Goal: Task Accomplishment & Management: Manage account settings

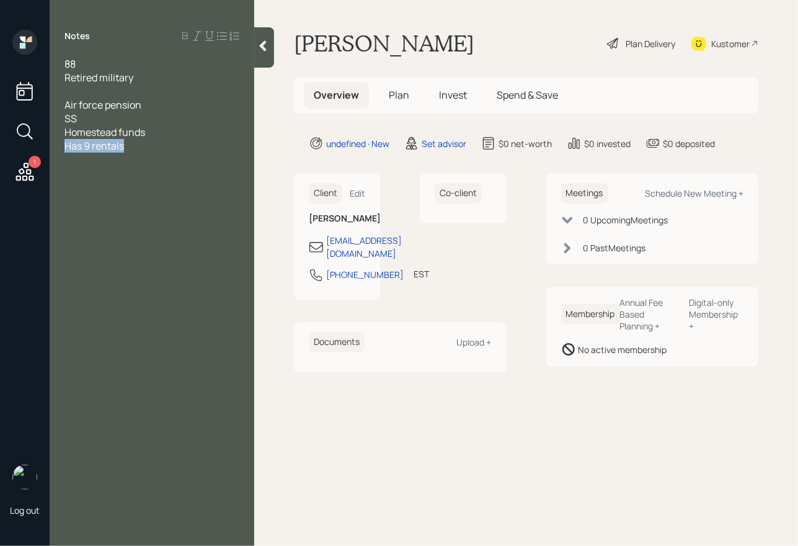
drag, startPoint x: 127, startPoint y: 148, endPoint x: 64, endPoint y: 145, distance: 62.7
click at [64, 145] on div "Has 9 rentals" at bounding box center [151, 146] width 175 height 14
click at [138, 140] on div "Has 9 rentals" at bounding box center [151, 146] width 175 height 14
click at [138, 148] on div "Has 9 rentals" at bounding box center [151, 146] width 175 height 14
click at [108, 173] on div "Cash:" at bounding box center [151, 173] width 175 height 14
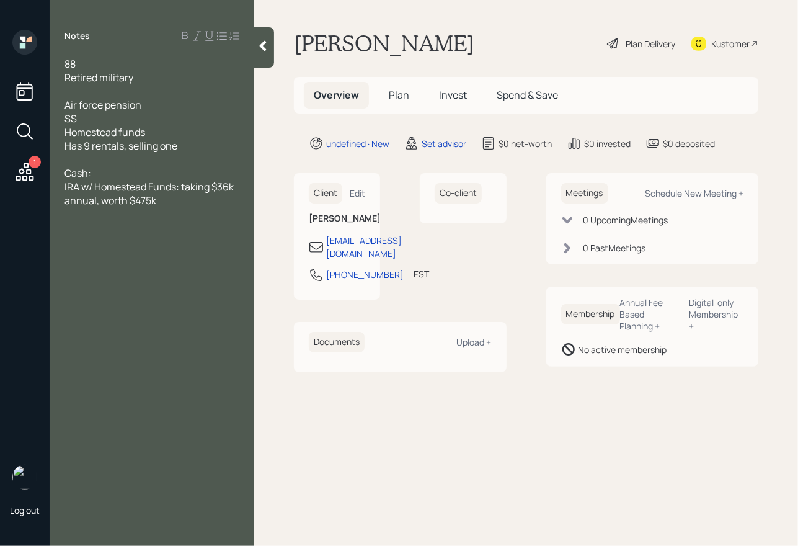
click at [211, 145] on div "Has 9 rentals, selling one" at bounding box center [151, 146] width 175 height 14
click at [118, 64] on div "88" at bounding box center [151, 64] width 175 height 14
click at [228, 150] on div "Has 9 rentals, selling one for $100k" at bounding box center [151, 146] width 175 height 14
click at [182, 220] on div "IRA w/ Homestead Funds: taking $36k annual, worth $475k" at bounding box center [151, 206] width 175 height 27
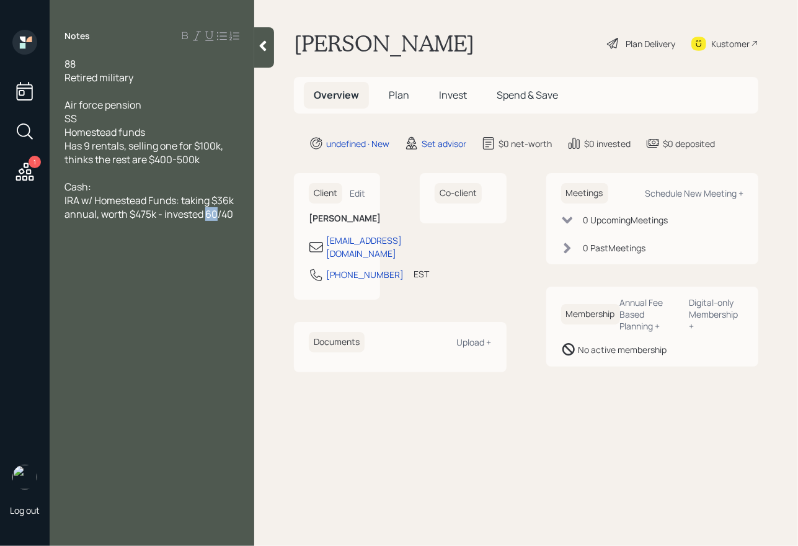
drag, startPoint x: 219, startPoint y: 216, endPoint x: 208, endPoint y: 218, distance: 11.2
click at [208, 218] on span "IRA w/ Homestead Funds: taking $36k annual, worth $475k - invested 60/40" at bounding box center [149, 206] width 171 height 27
click at [228, 213] on span "IRA w/ Homestead Funds: taking $36k annual, worth $475k - invested 40/40" at bounding box center [149, 206] width 171 height 27
click at [235, 213] on div "IRA w/ Homestead Funds: taking $36k annual, worth $475k - invested 40/60" at bounding box center [151, 206] width 175 height 27
drag, startPoint x: 237, startPoint y: 215, endPoint x: 118, endPoint y: 189, distance: 121.8
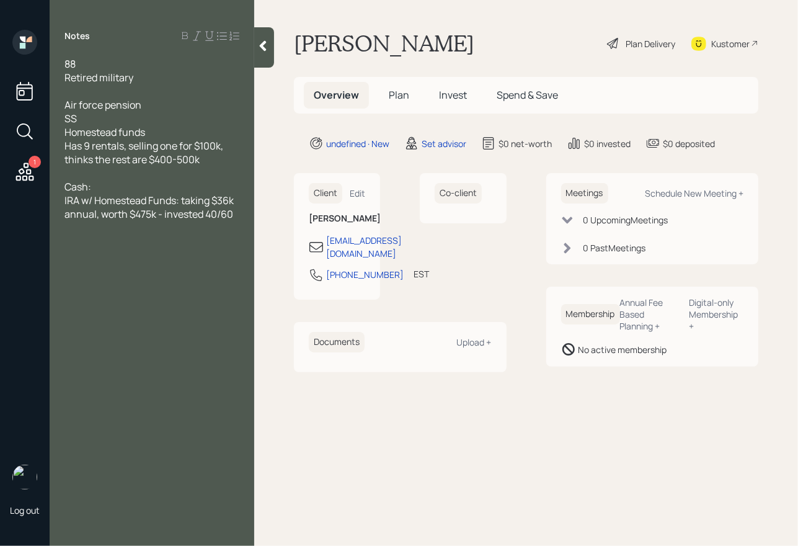
click at [119, 189] on div "88 Retired military Air force pension SS Homestead funds Has 9 rentals, selling…" at bounding box center [151, 139] width 175 height 164
click at [118, 189] on div "Cash:" at bounding box center [151, 187] width 175 height 14
click at [262, 50] on icon at bounding box center [263, 46] width 12 height 12
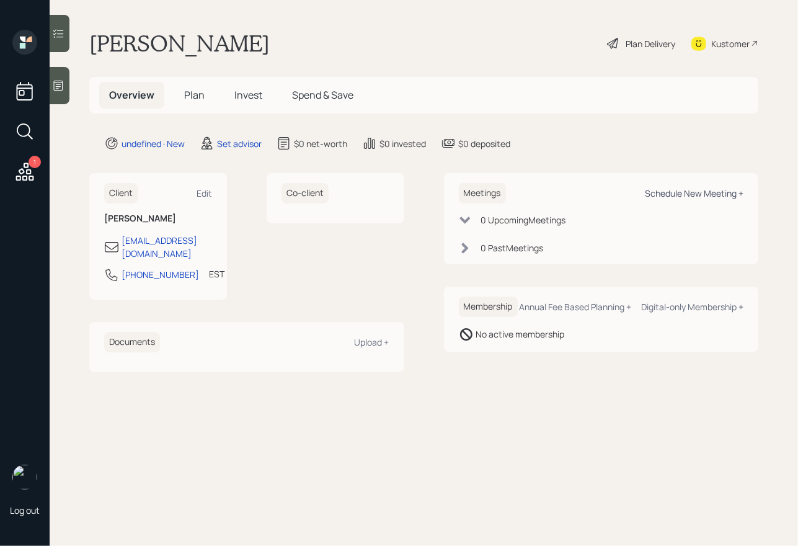
click at [688, 198] on div "Schedule New Meeting +" at bounding box center [694, 193] width 99 height 12
select select "round-[PERSON_NAME]"
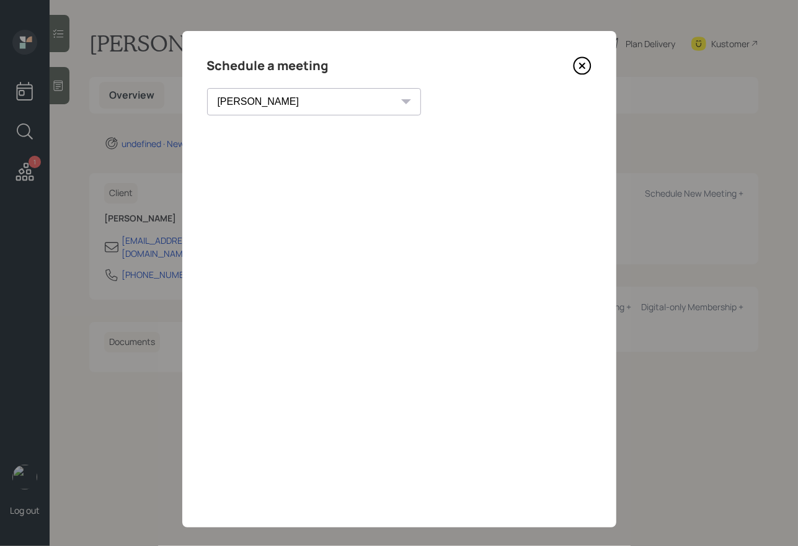
scroll to position [12, 0]
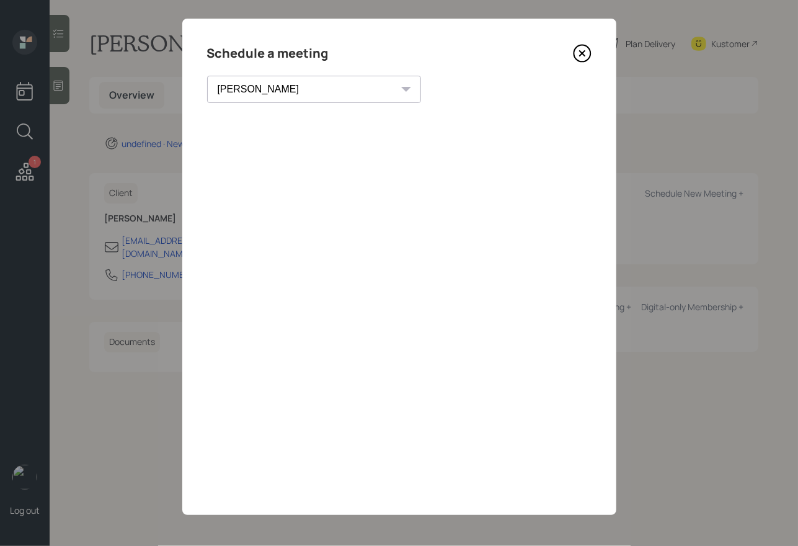
click at [582, 55] on icon at bounding box center [582, 53] width 19 height 19
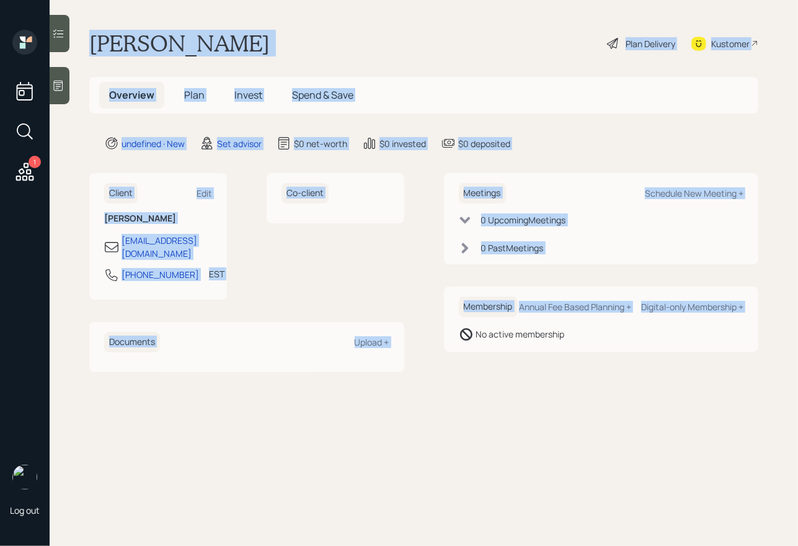
drag, startPoint x: 91, startPoint y: 39, endPoint x: 436, endPoint y: 367, distance: 475.8
click at [436, 367] on main "[PERSON_NAME] Plan Delivery Kustomer Overview Plan Invest Spend & Save undefine…" at bounding box center [424, 273] width 748 height 546
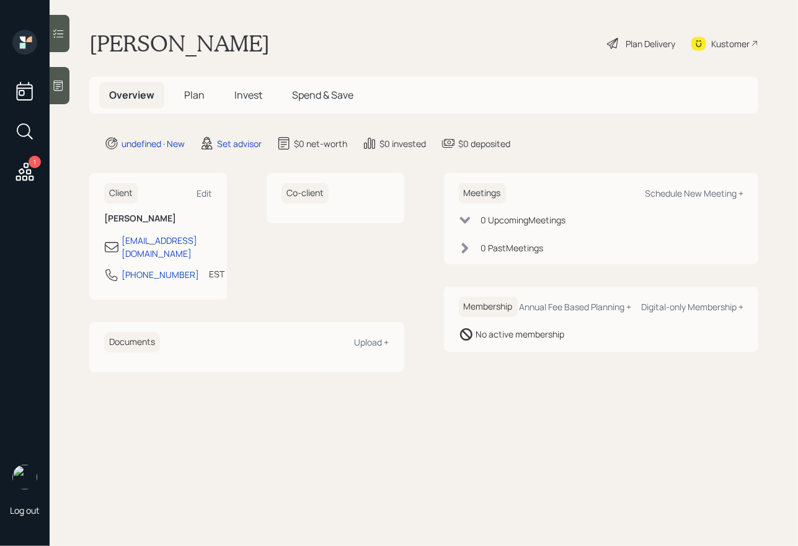
click at [525, 384] on main "[PERSON_NAME] Plan Delivery Kustomer Overview Plan Invest Spend & Save undefine…" at bounding box center [424, 273] width 748 height 546
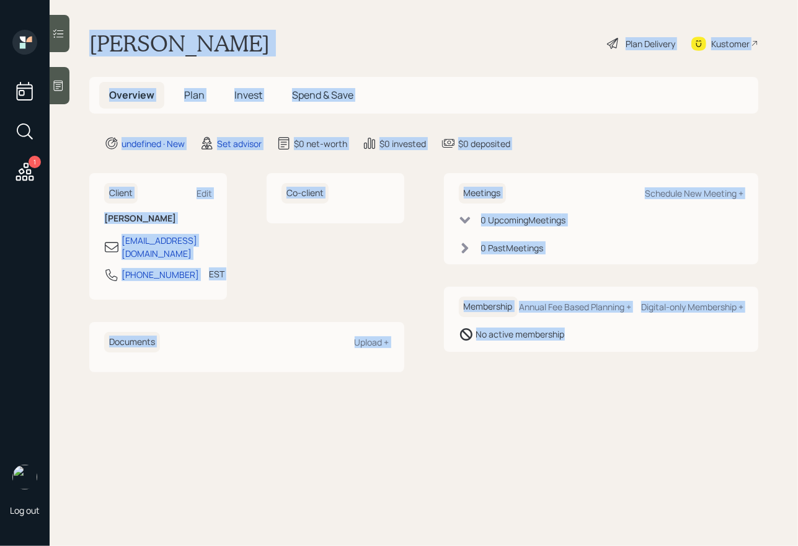
drag, startPoint x: 598, startPoint y: 365, endPoint x: 237, endPoint y: 22, distance: 497.7
click at [237, 22] on main "[PERSON_NAME] Plan Delivery Kustomer Overview Plan Invest Spend & Save undefine…" at bounding box center [424, 273] width 748 height 546
click at [197, 40] on h1 "[PERSON_NAME]" at bounding box center [179, 43] width 180 height 27
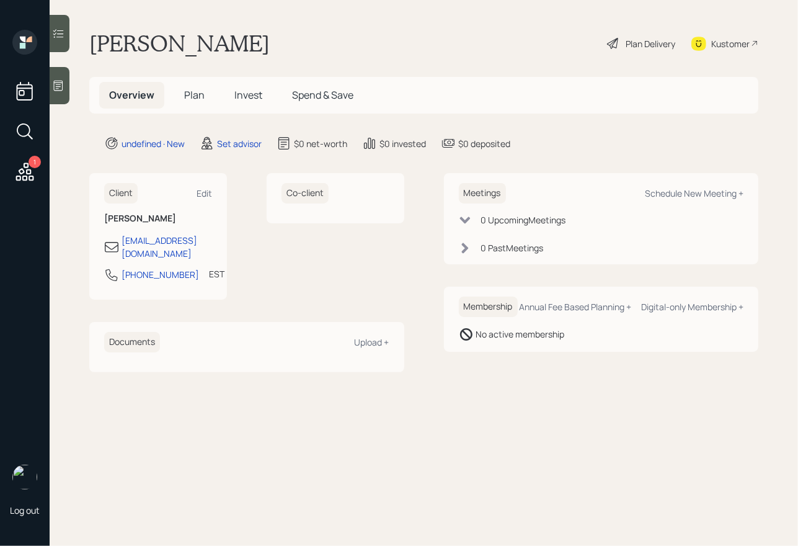
click at [54, 86] on icon at bounding box center [58, 86] width 9 height 11
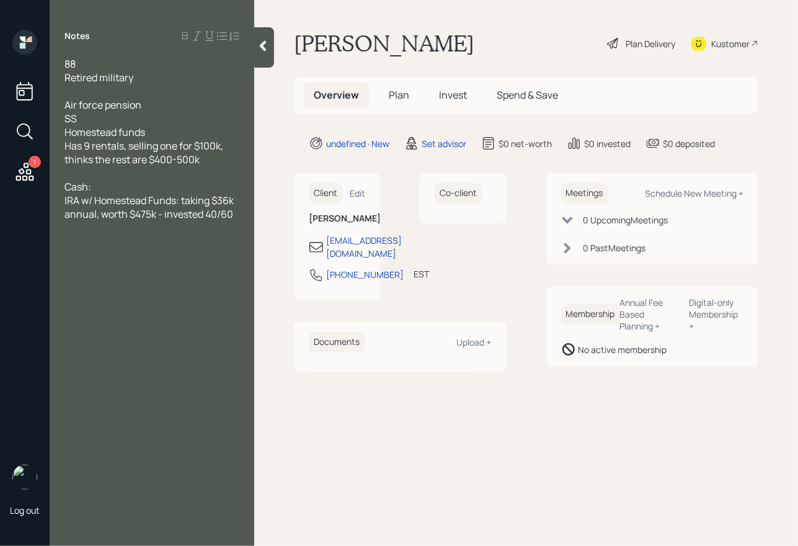
click at [223, 148] on span "Air force pension SS Homestead funds Has 9 rentals, selling one for $100k, thin…" at bounding box center [144, 132] width 161 height 68
click at [118, 166] on div "Air force pension SS Homestead funds Has 9 rentals, selling one for $100k [DATE…" at bounding box center [151, 132] width 175 height 68
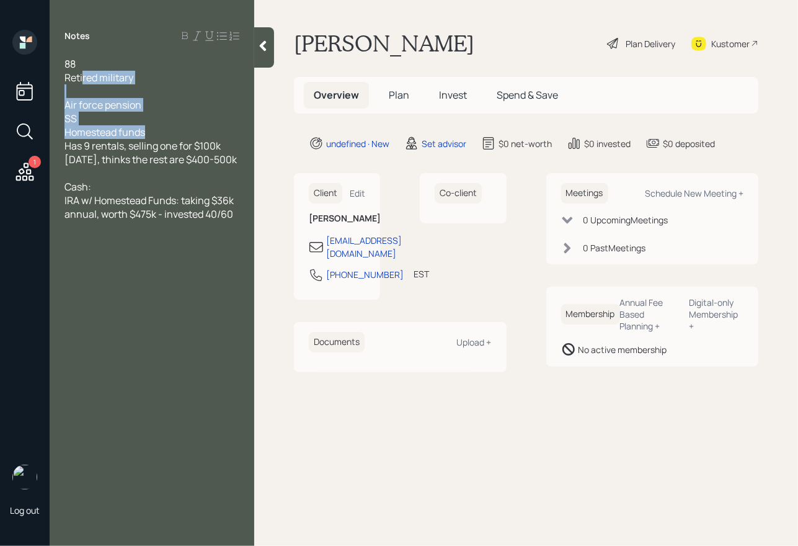
drag, startPoint x: 156, startPoint y: 136, endPoint x: 82, endPoint y: 79, distance: 92.8
click at [82, 79] on div "88 Retired military Air force pension SS Homestead funds Has 9 rentals, selling…" at bounding box center [151, 139] width 175 height 164
click at [131, 113] on div "Air force pension SS Homestead funds Has 9 rentals, selling one for $100k [DATE…" at bounding box center [151, 132] width 175 height 68
drag, startPoint x: 158, startPoint y: 134, endPoint x: 40, endPoint y: 48, distance: 145.6
click at [40, 48] on div "1 Log out Notes 88 Retired military Air force pension SS Homestead funds Has 9 …" at bounding box center [399, 273] width 798 height 546
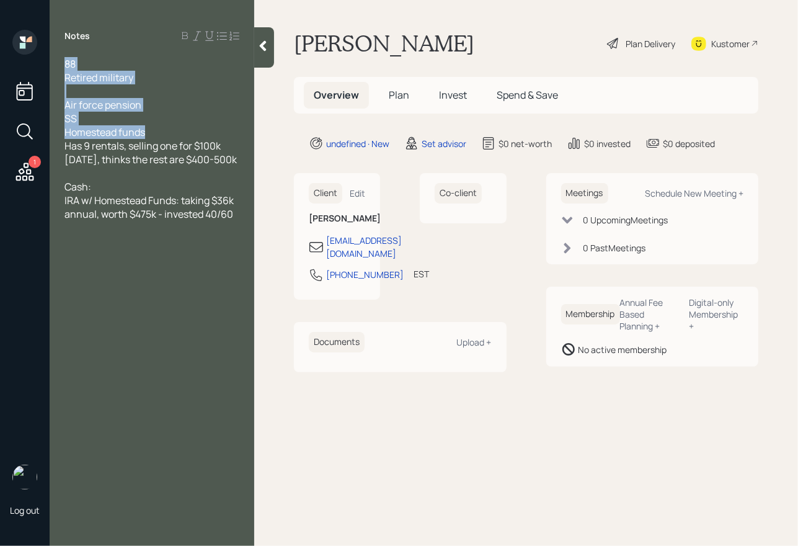
click at [134, 88] on div at bounding box center [151, 91] width 175 height 14
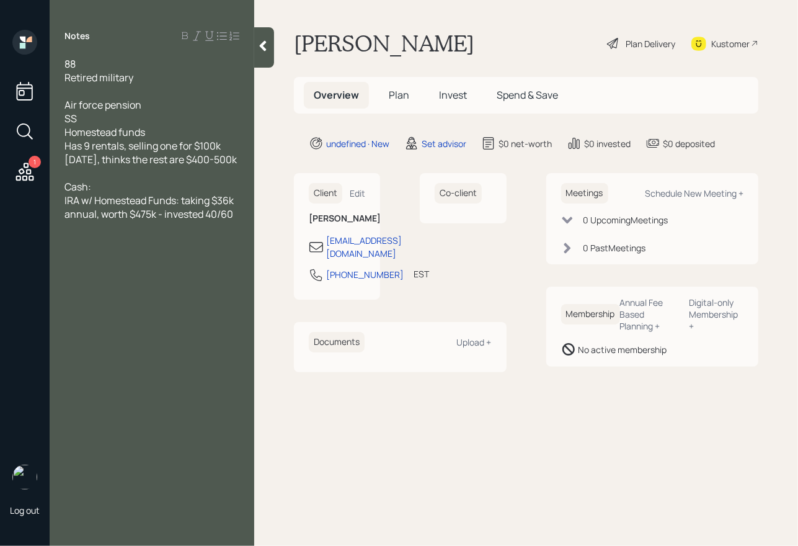
click at [81, 64] on div "88 Retired military" at bounding box center [151, 70] width 175 height 27
click at [154, 104] on div "Air force pension SS Homestead funds Has 9 rentals, selling one for $100k [DATE…" at bounding box center [151, 132] width 175 height 68
click at [195, 107] on div "Air force pension: $2,200 SS: $1,800 after taxes Homestead funds Has 9 rentals,…" at bounding box center [151, 132] width 175 height 68
click at [159, 135] on div "Air force pension: $2,200 after taxes SS: $1,800 after taxes Homestead funds Ha…" at bounding box center [151, 132] width 175 height 68
drag, startPoint x: 153, startPoint y: 135, endPoint x: 53, endPoint y: 135, distance: 99.8
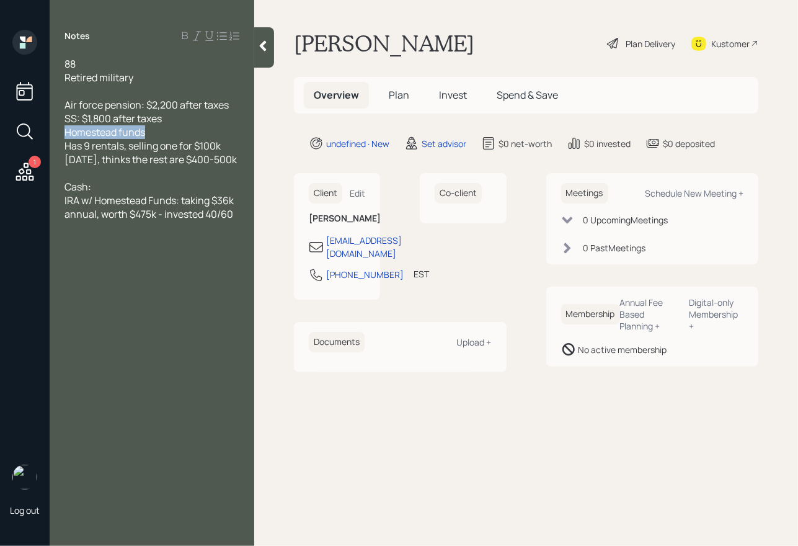
click at [53, 135] on div "88 Retired military Air force pension: $2,200 after taxes SS: $1,800 after taxe…" at bounding box center [152, 139] width 205 height 164
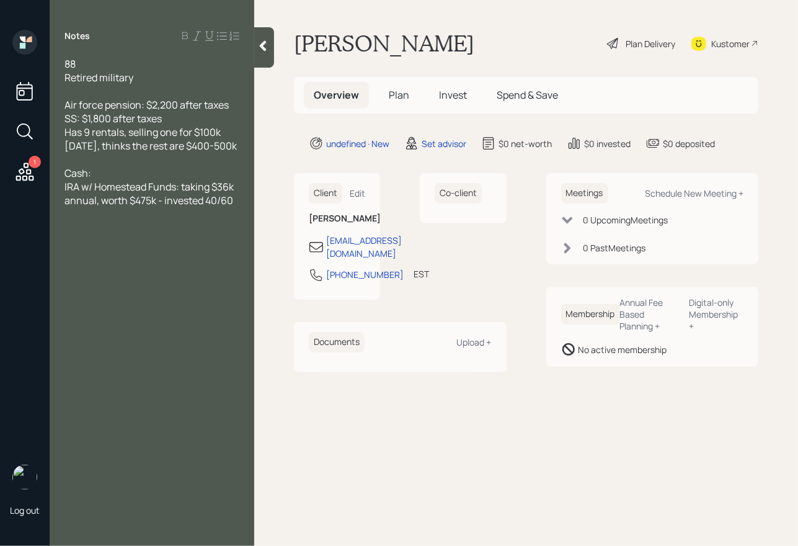
click at [231, 148] on div "Air force pension: $2,200 after taxes SS: $1,800 after taxes Has 9 rentals, sel…" at bounding box center [151, 125] width 175 height 55
click at [192, 152] on div "Air force pension: $2,200 after taxes SS: $1,800 after taxes Has 9 rentals, sel…" at bounding box center [151, 125] width 175 height 55
click at [102, 195] on span "Cash: IRA w/ Homestead Funds: taking $36k annual, worth $475k - invested 40/60" at bounding box center [149, 186] width 171 height 41
click at [234, 207] on div "Cash: $50k IRA w/ Homestead Funds: taking $36k annual, worth $475k - invested 4…" at bounding box center [151, 186] width 175 height 41
click at [179, 221] on div at bounding box center [151, 214] width 175 height 14
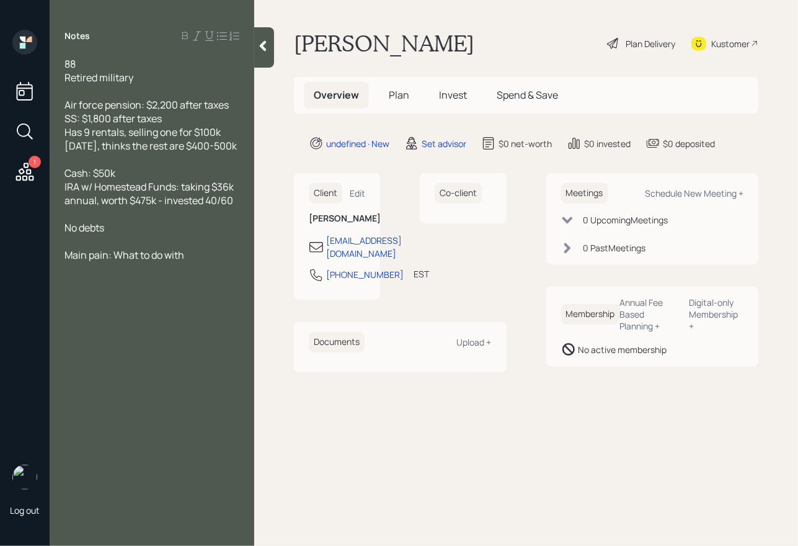
click at [193, 262] on div "Main pain: What to do with" at bounding box center [151, 255] width 175 height 14
click at [263, 49] on icon at bounding box center [263, 46] width 7 height 11
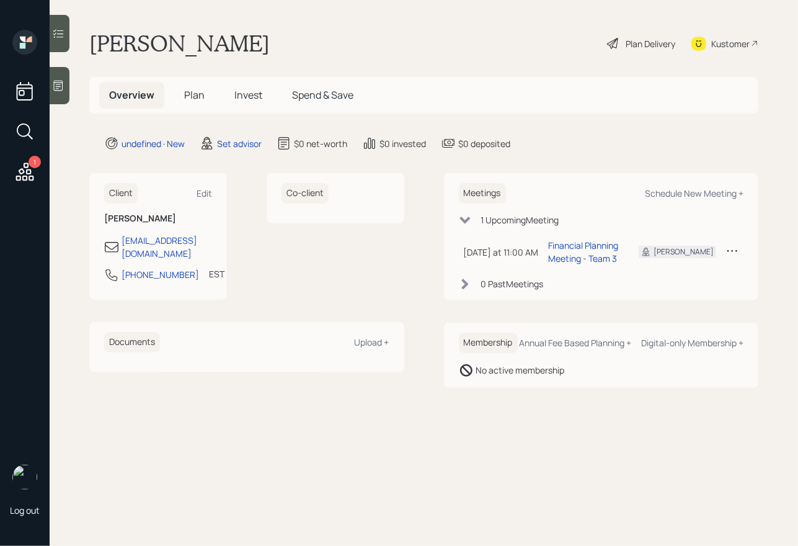
click at [717, 45] on div "Kustomer" at bounding box center [730, 43] width 38 height 13
